Goal: Information Seeking & Learning: Learn about a topic

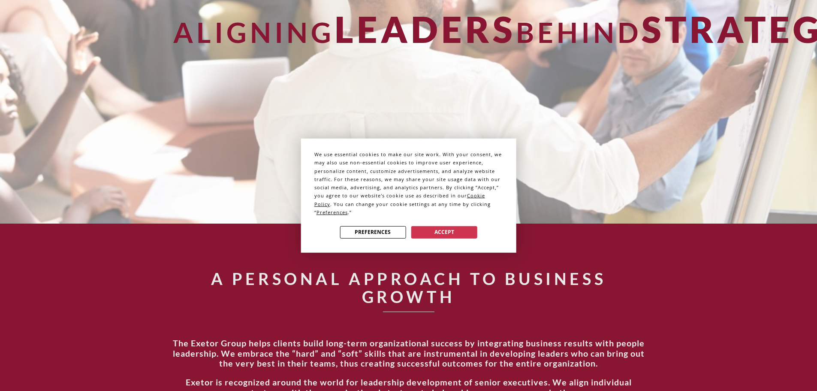
scroll to position [257, 0]
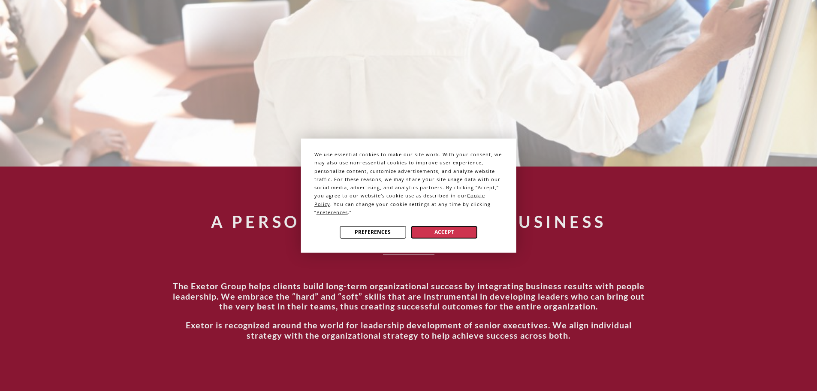
click at [458, 236] on button "Accept" at bounding box center [444, 231] width 66 height 12
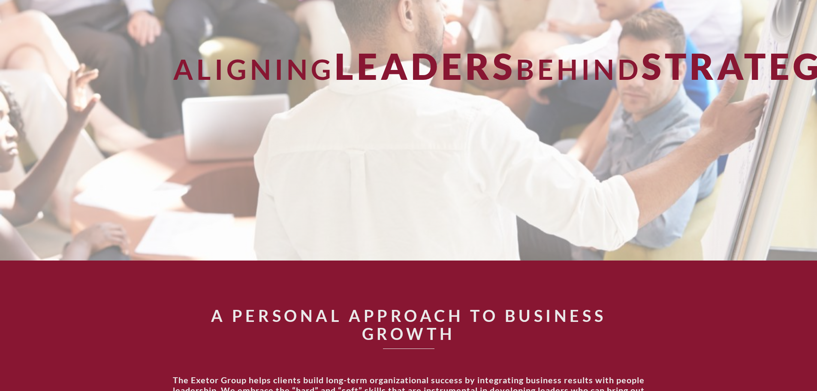
scroll to position [0, 0]
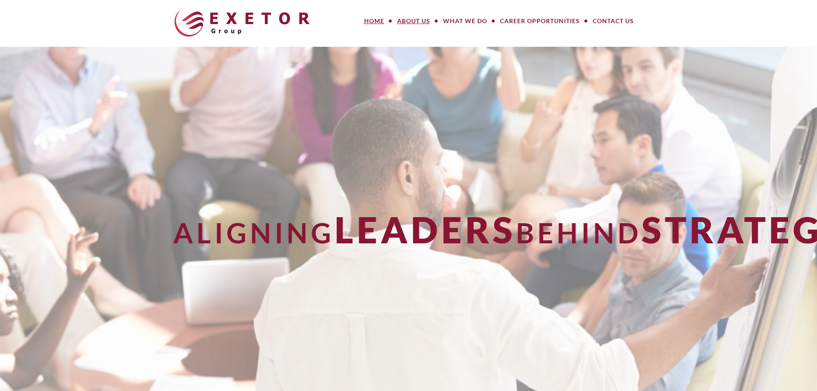
click at [407, 22] on link "About Us" at bounding box center [414, 20] width 46 height 17
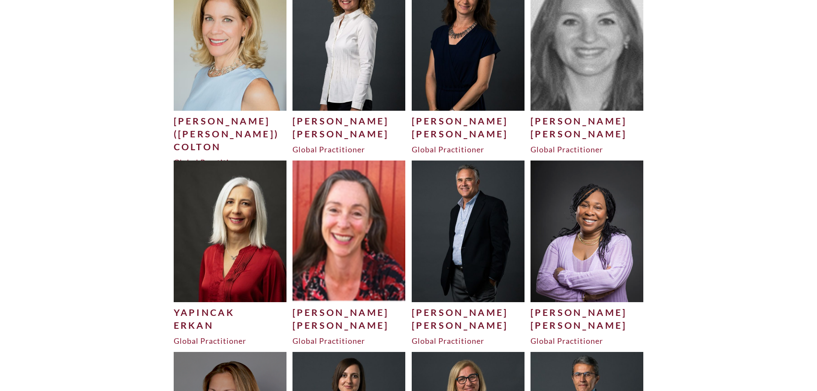
scroll to position [943, 0]
